Goal: Task Accomplishment & Management: Complete application form

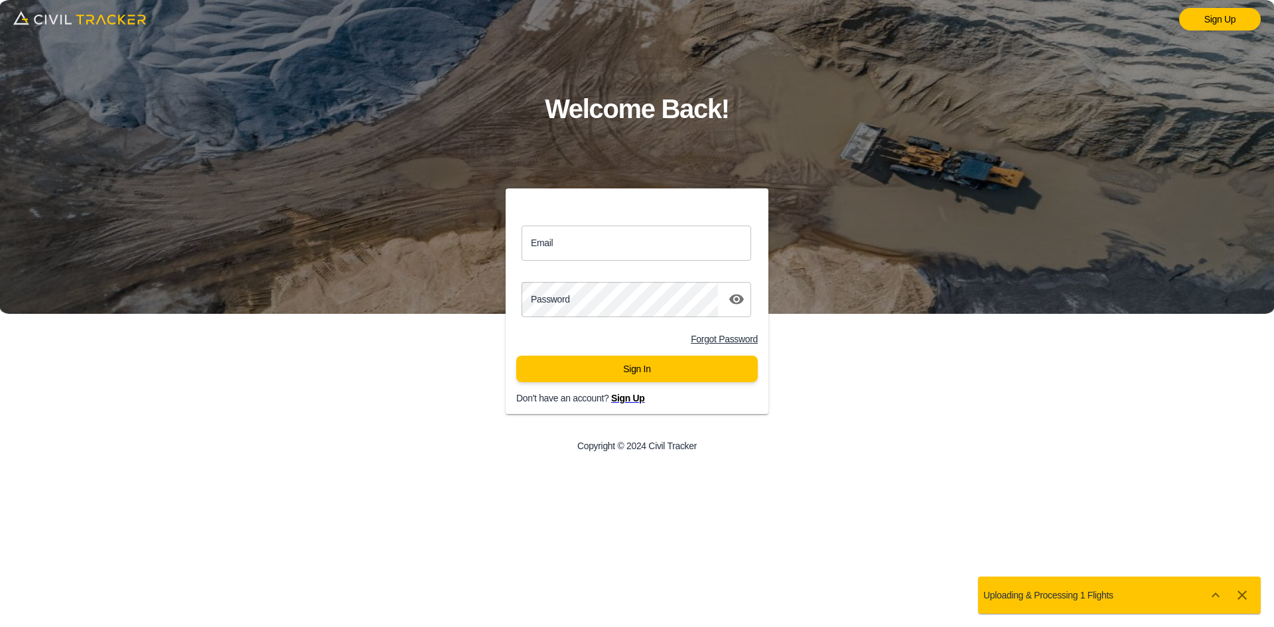
click at [608, 240] on input "Email" at bounding box center [637, 243] width 230 height 35
type input "[EMAIL_ADDRESS][DOMAIN_NAME]"
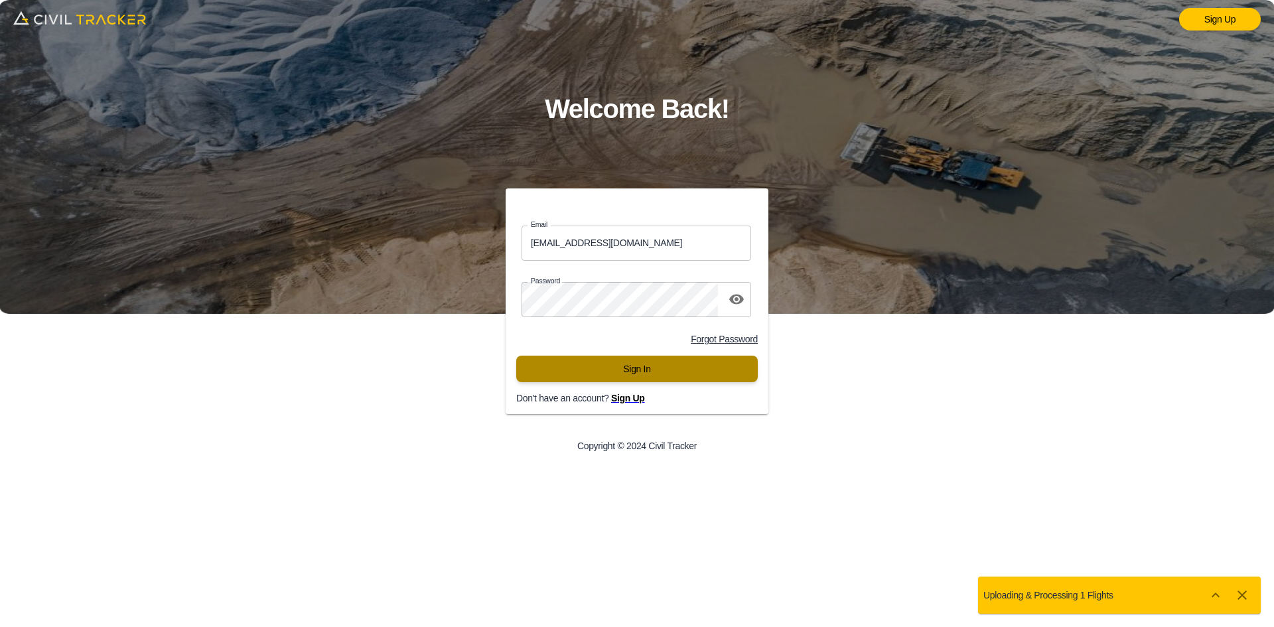
click at [639, 369] on button "Sign In" at bounding box center [637, 369] width 242 height 27
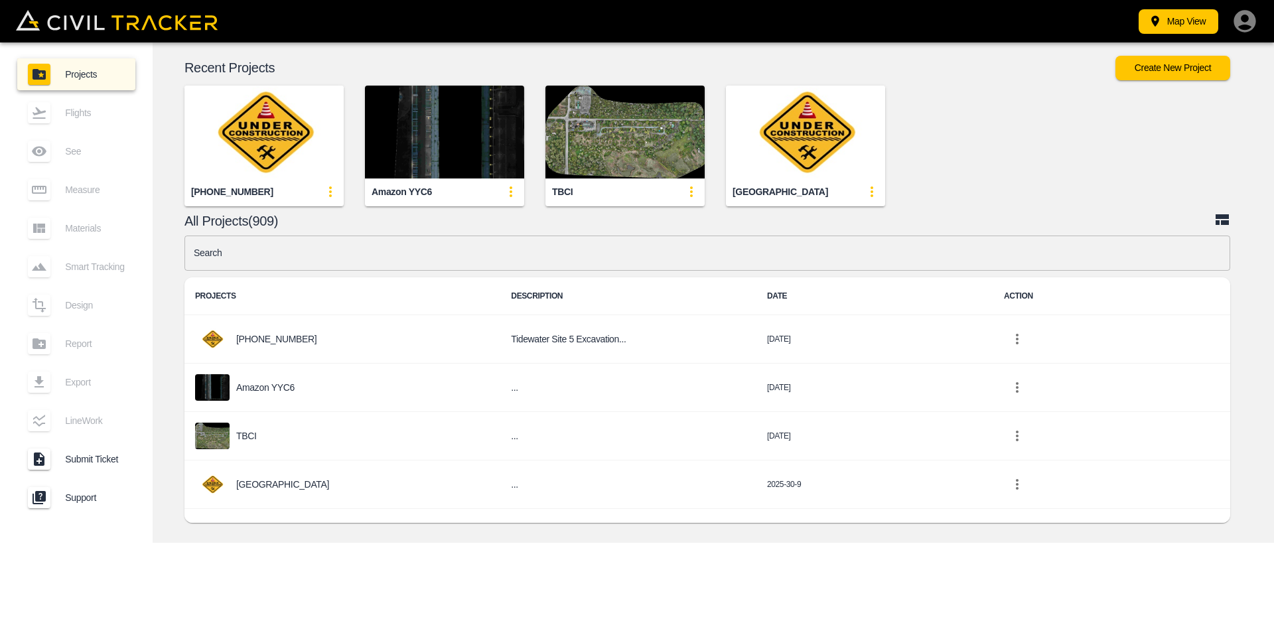
click at [577, 253] on input "text" at bounding box center [708, 253] width 1046 height 35
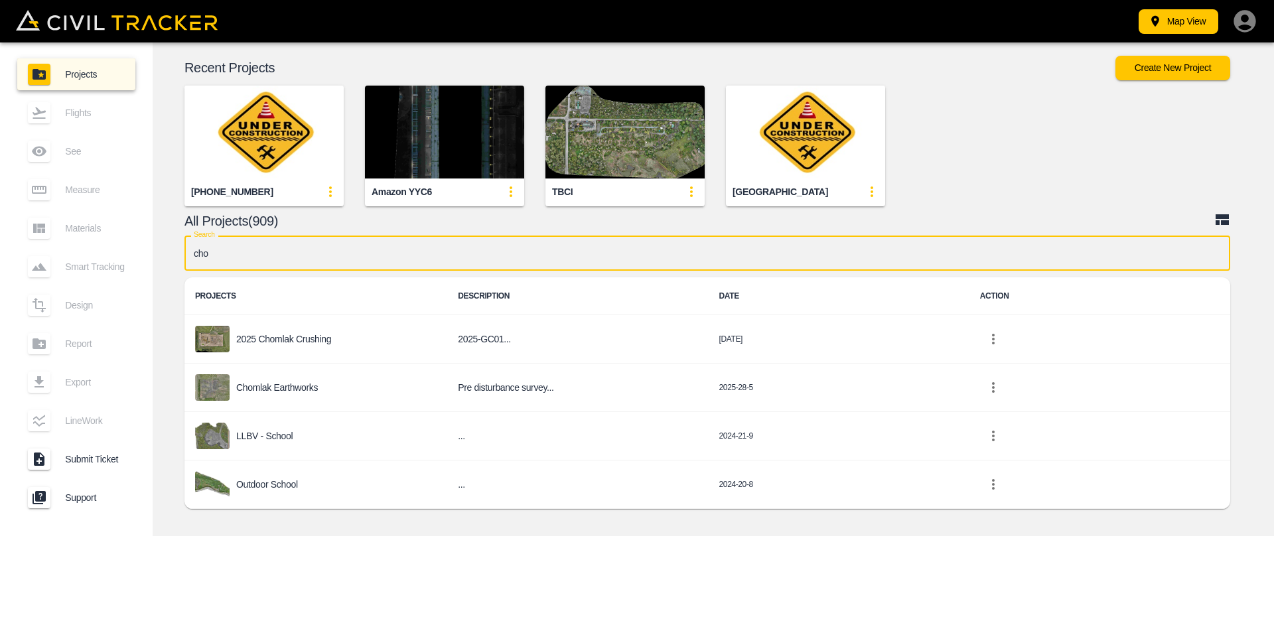
type input "chom"
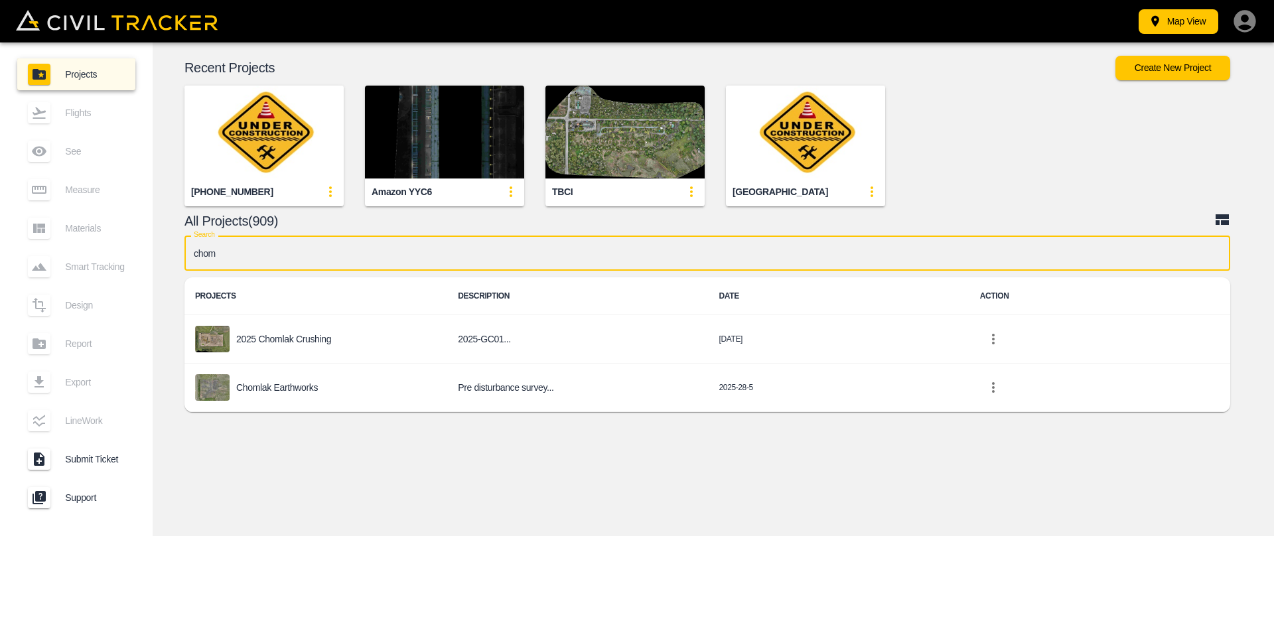
click at [307, 349] on div "2025 Chomlak Crushing" at bounding box center [316, 339] width 242 height 27
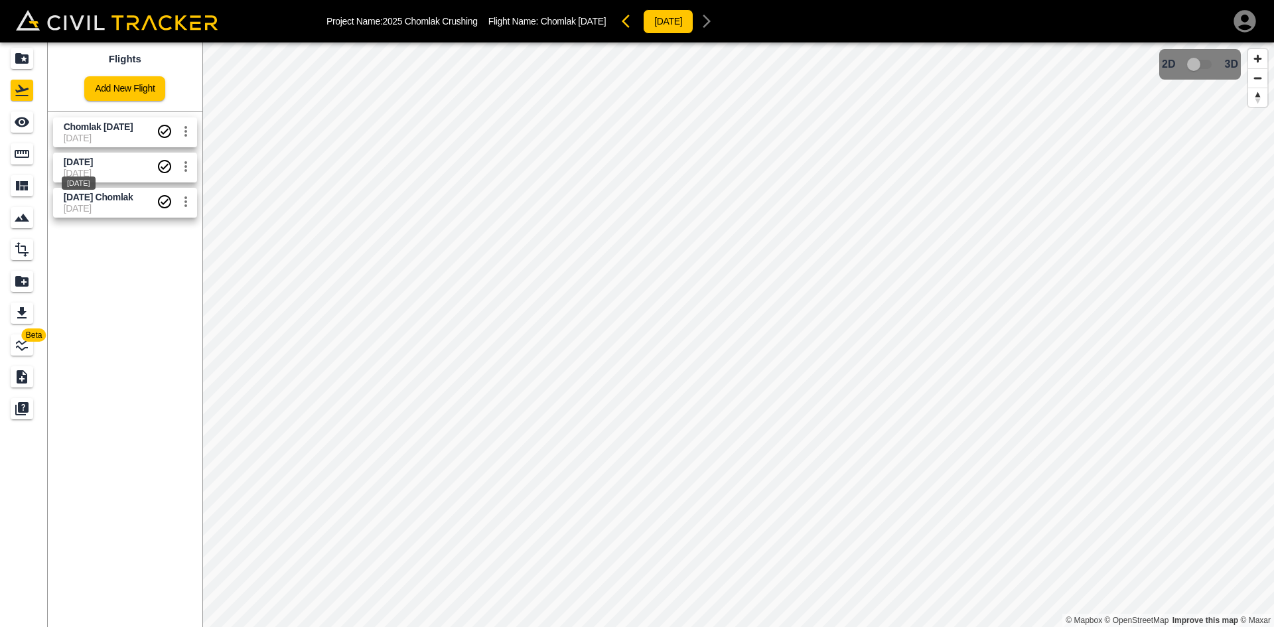
click at [86, 159] on span "[DATE]" at bounding box center [78, 162] width 29 height 11
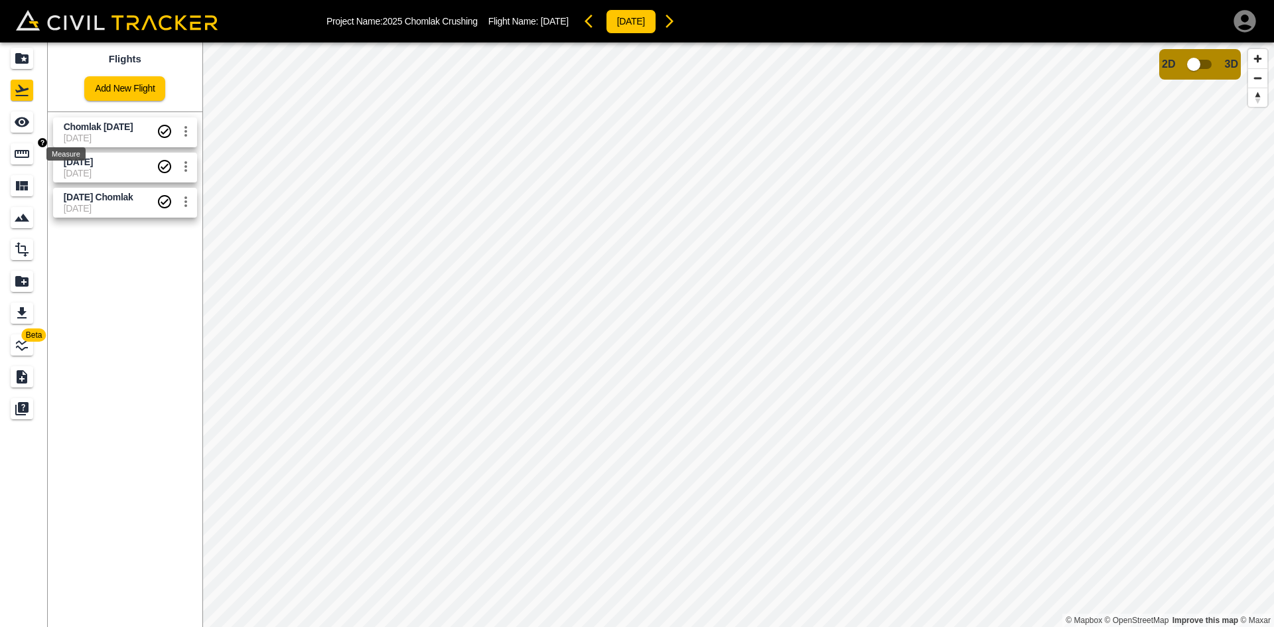
click at [28, 158] on icon "Measure" at bounding box center [22, 154] width 15 height 8
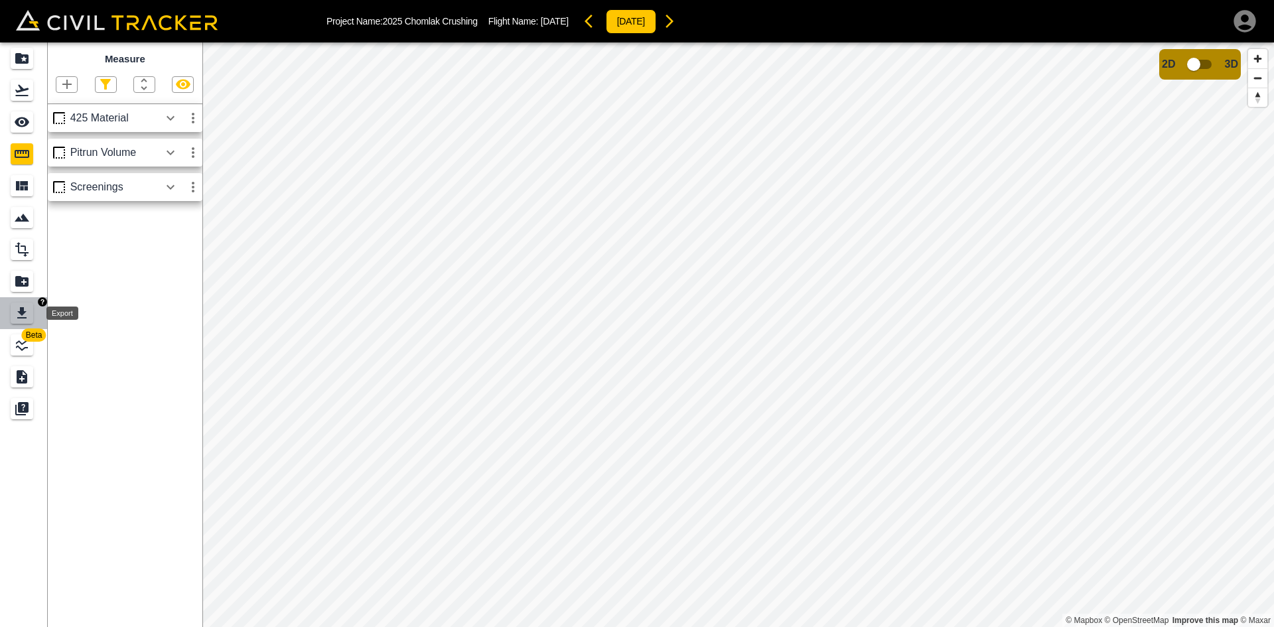
click at [16, 309] on icon "Export" at bounding box center [22, 313] width 16 height 16
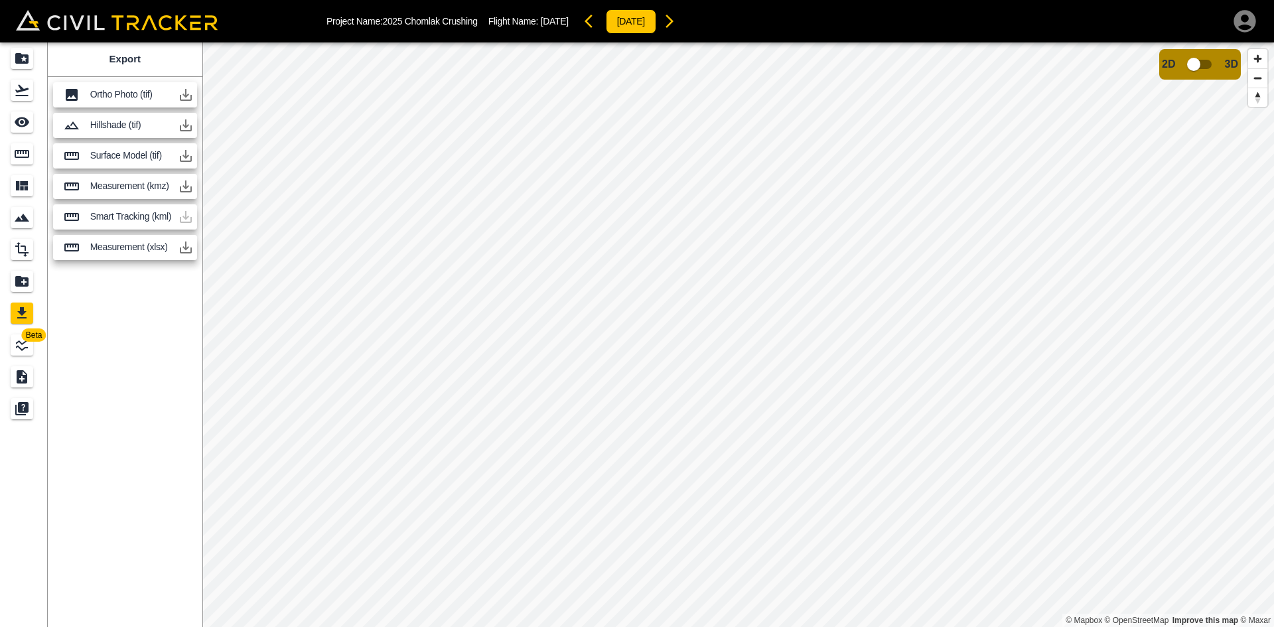
click at [187, 187] on icon "button" at bounding box center [186, 187] width 12 height 12
drag, startPoint x: 23, startPoint y: 57, endPoint x: 704, endPoint y: 626, distance: 887.3
click at [23, 57] on icon "Projects" at bounding box center [21, 58] width 13 height 11
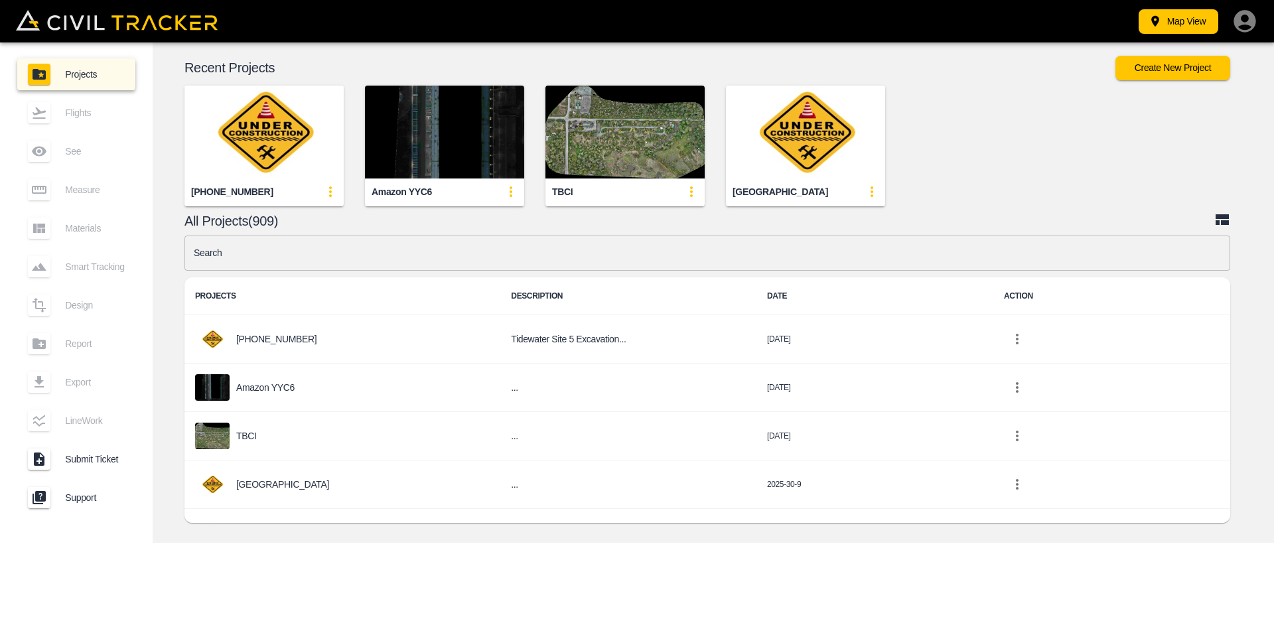
click at [1201, 70] on button "Create New Project" at bounding box center [1173, 68] width 115 height 25
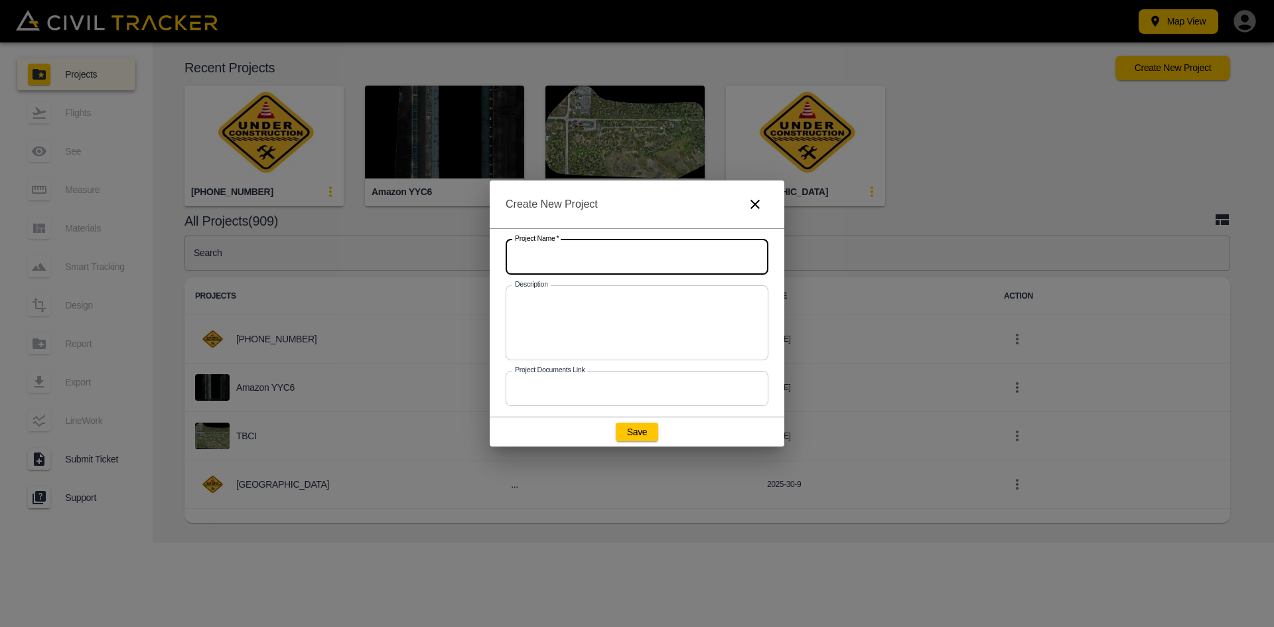
click at [652, 271] on input "text" at bounding box center [637, 257] width 263 height 35
type input "Chomlak Test"
click at [643, 431] on button "Save" at bounding box center [637, 432] width 42 height 19
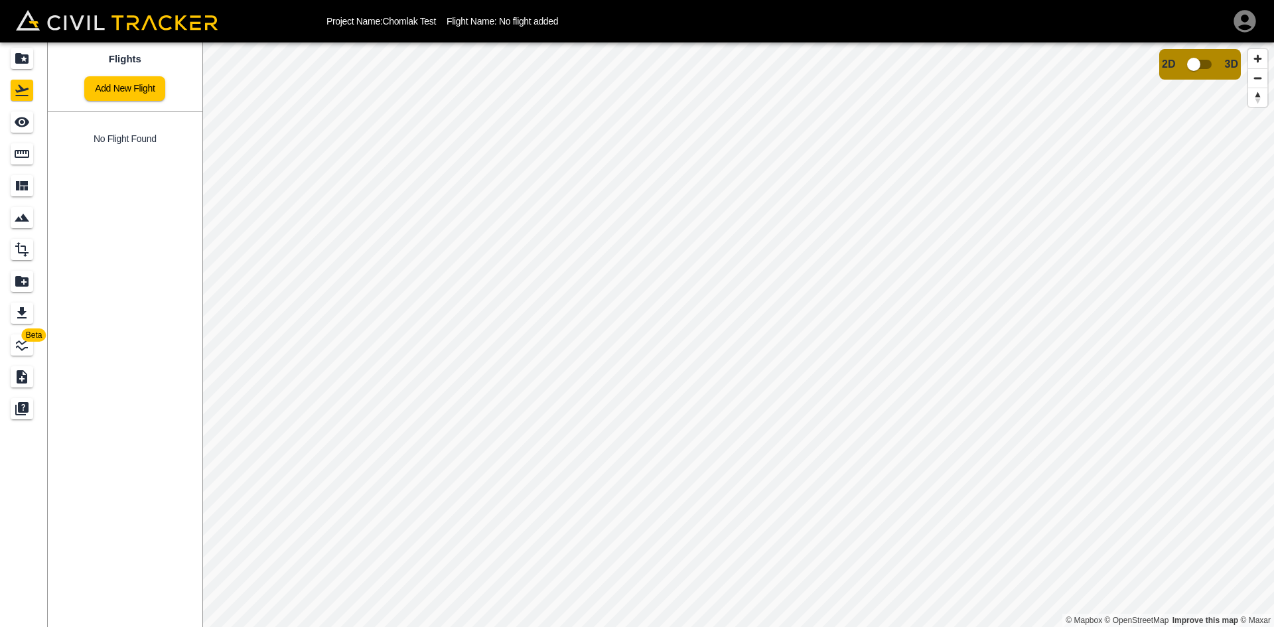
click at [135, 92] on link "Add New Flight" at bounding box center [124, 88] width 81 height 25
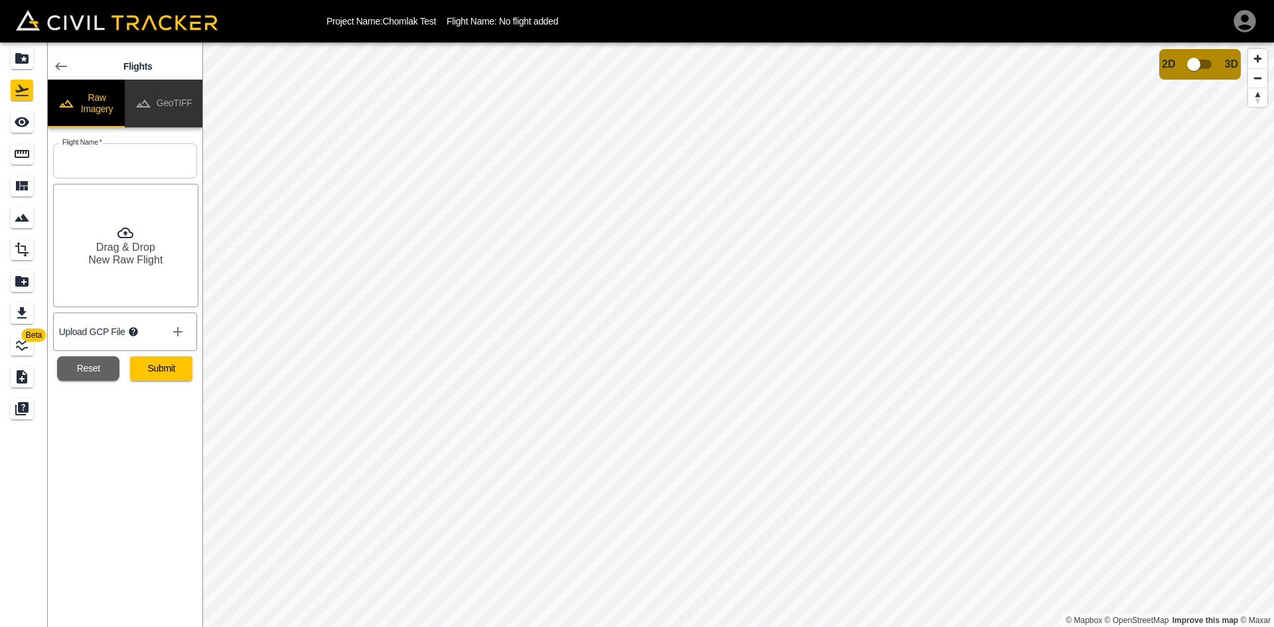
click at [174, 104] on button "GeoTIFF" at bounding box center [164, 104] width 78 height 48
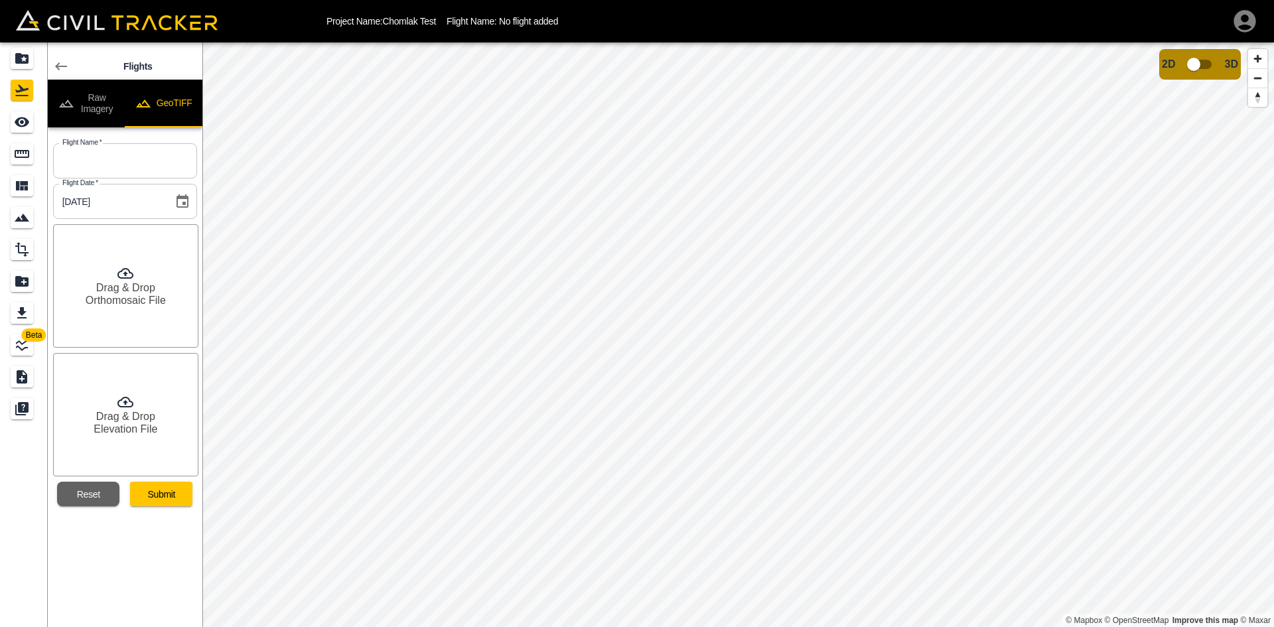
click at [150, 158] on input "text" at bounding box center [125, 160] width 144 height 35
type input "[DATE]"
click at [153, 317] on div "Drag & Drop Orthomosaic File" at bounding box center [125, 285] width 145 height 123
click at [125, 422] on h6 "Drag & Drop" at bounding box center [125, 416] width 59 height 13
click at [156, 499] on button "Submit" at bounding box center [161, 494] width 62 height 25
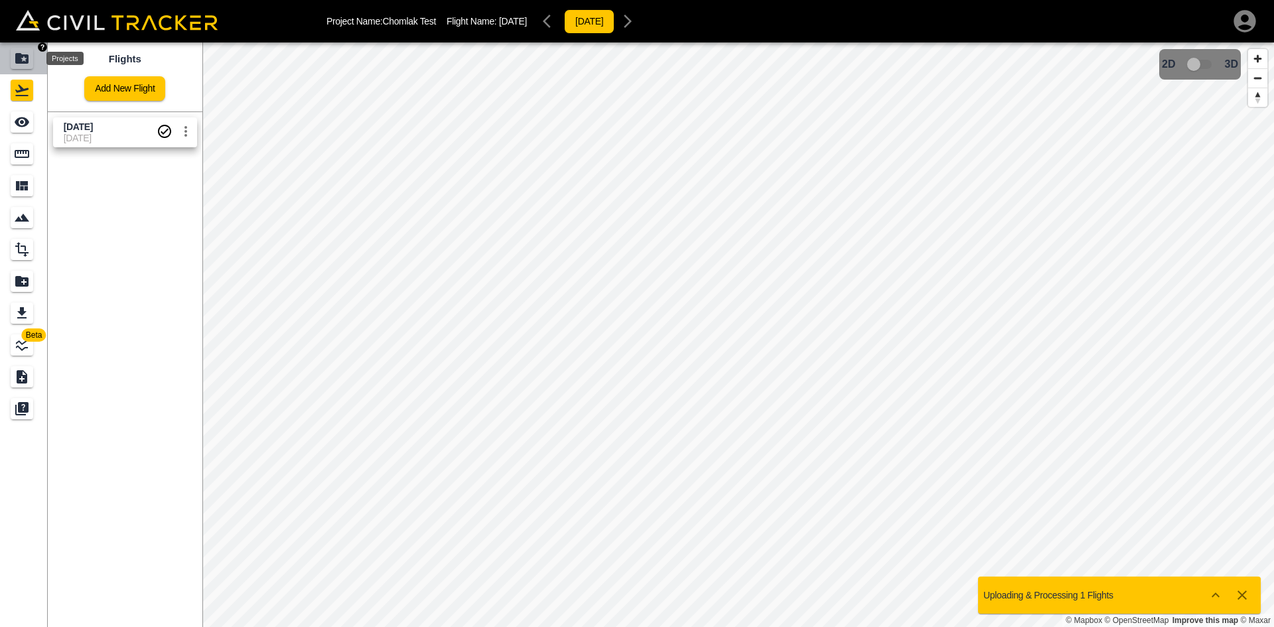
click at [25, 58] on icon "Projects" at bounding box center [22, 58] width 16 height 16
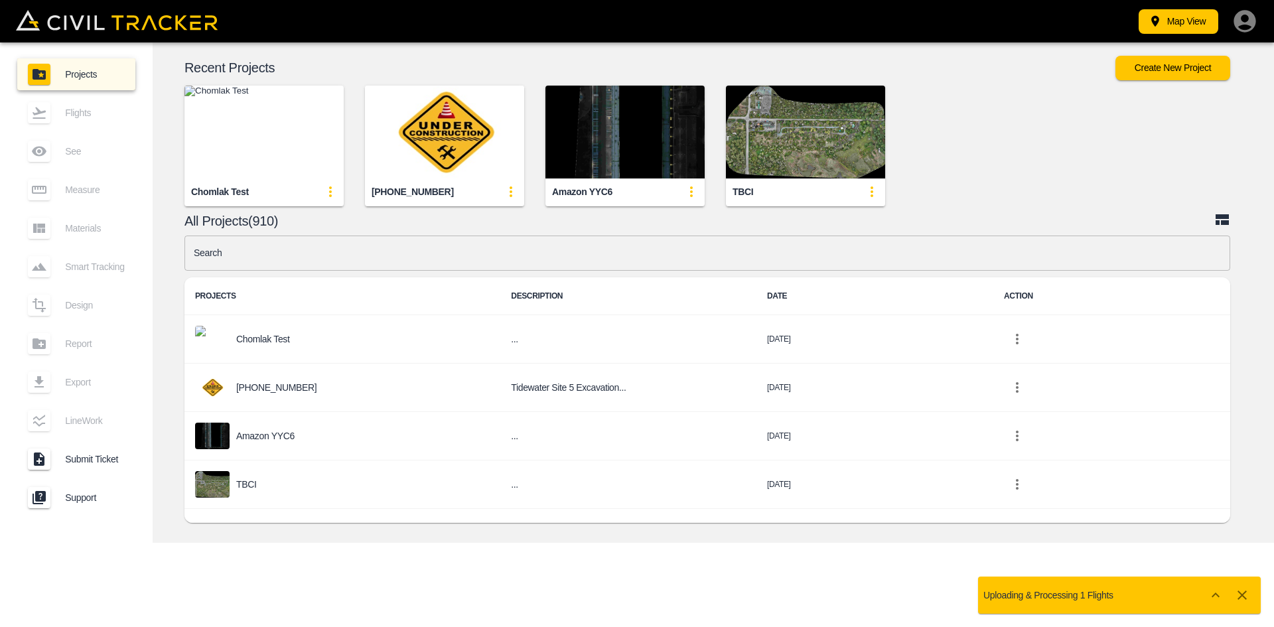
click at [1231, 18] on div "Map View" at bounding box center [793, 21] width 932 height 27
click at [781, 29] on div "Map View" at bounding box center [793, 21] width 932 height 27
